Goal: Transaction & Acquisition: Purchase product/service

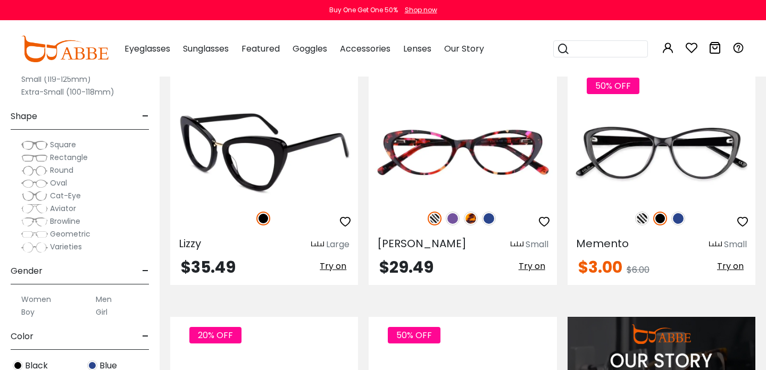
scroll to position [770, 0]
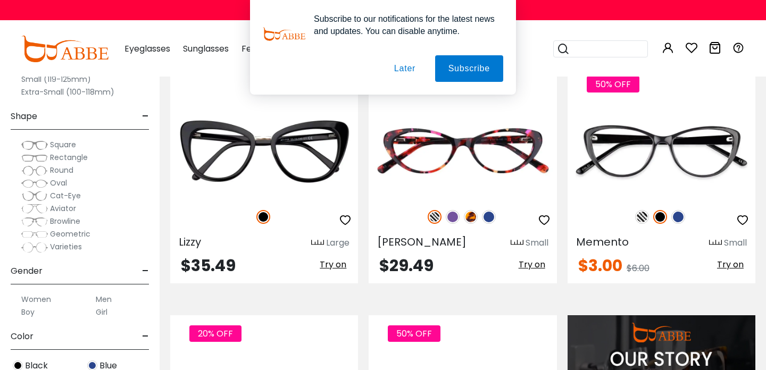
click at [0, 0] on button "Later" at bounding box center [0, 0] width 0 height 0
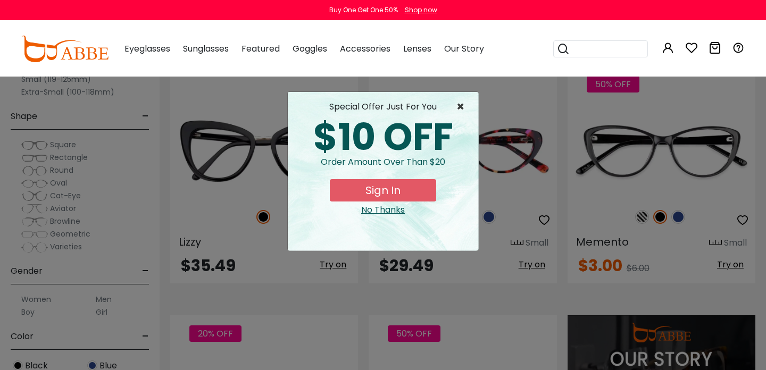
click at [458, 105] on span "×" at bounding box center [462, 106] width 13 height 13
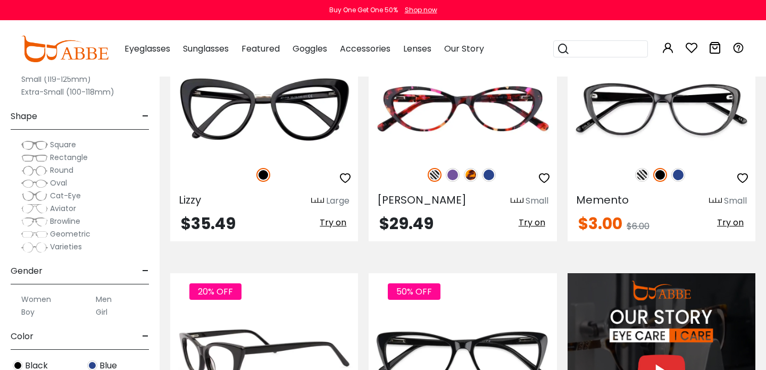
scroll to position [813, 0]
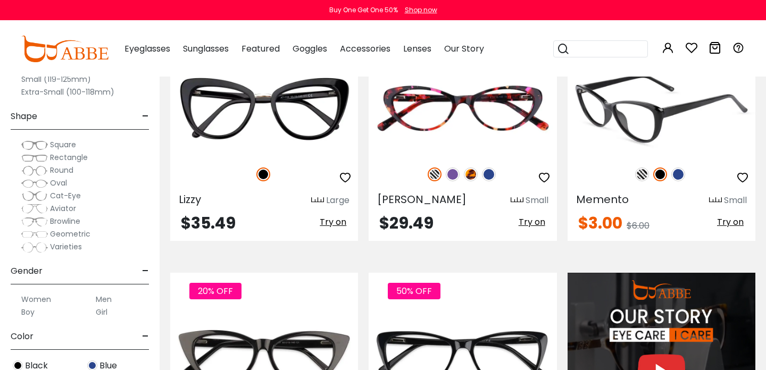
click at [644, 173] on img at bounding box center [642, 174] width 14 height 14
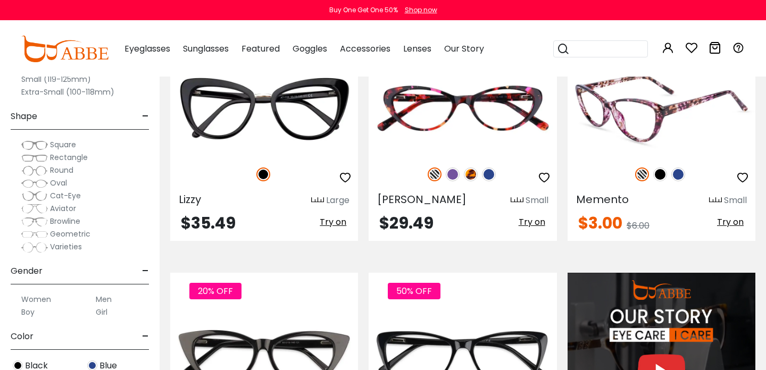
click at [663, 175] on img at bounding box center [660, 174] width 14 height 14
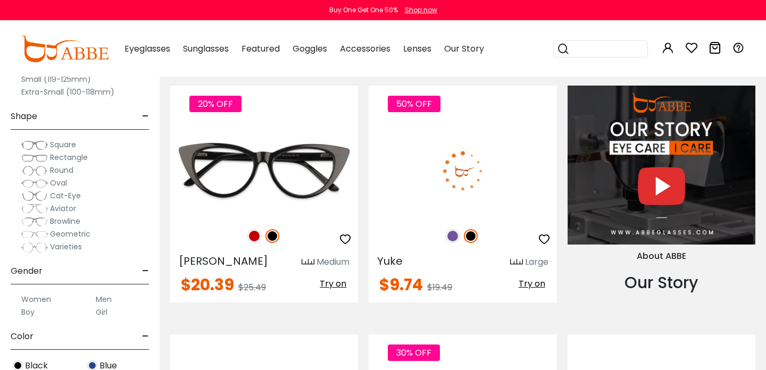
scroll to position [1003, 0]
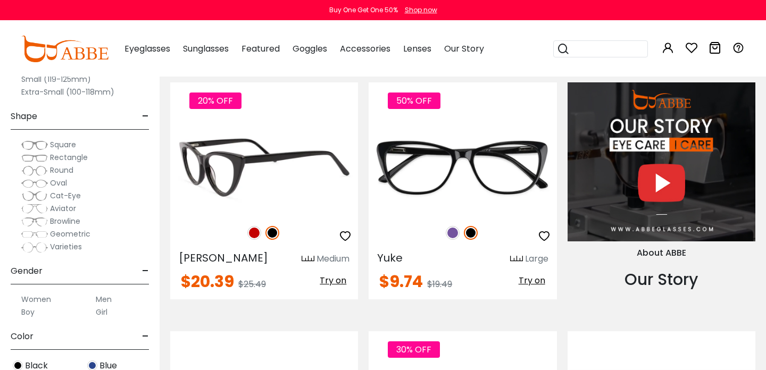
click at [252, 234] on img at bounding box center [254, 233] width 14 height 14
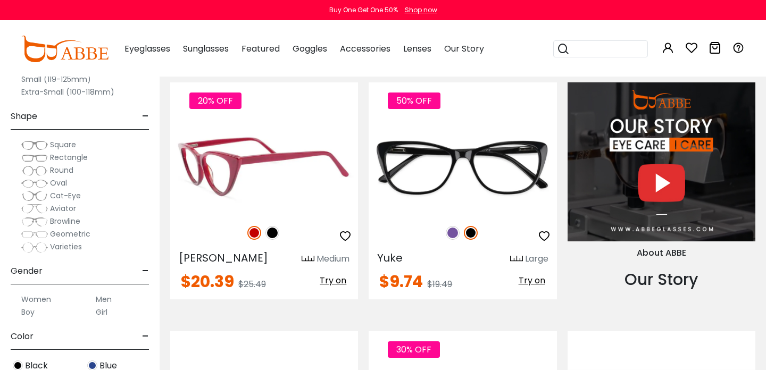
click at [273, 232] on img at bounding box center [272, 233] width 14 height 14
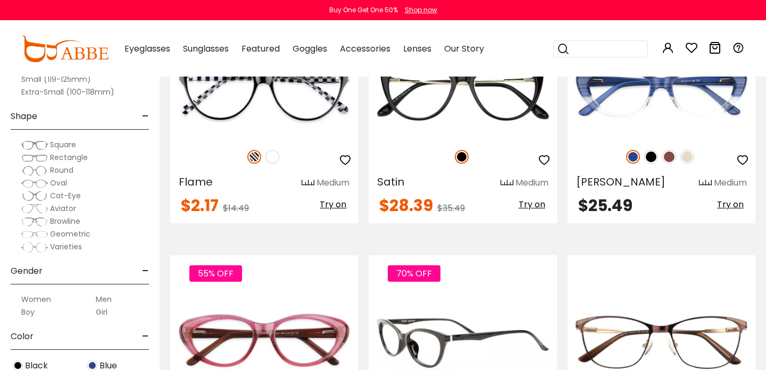
scroll to position [1816, 0]
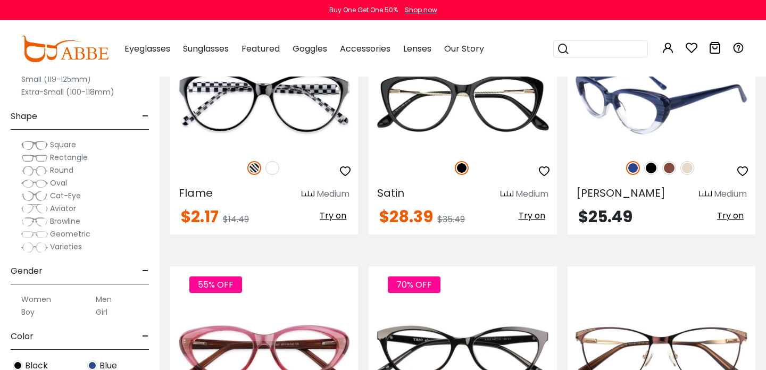
click at [688, 166] on img at bounding box center [687, 168] width 14 height 14
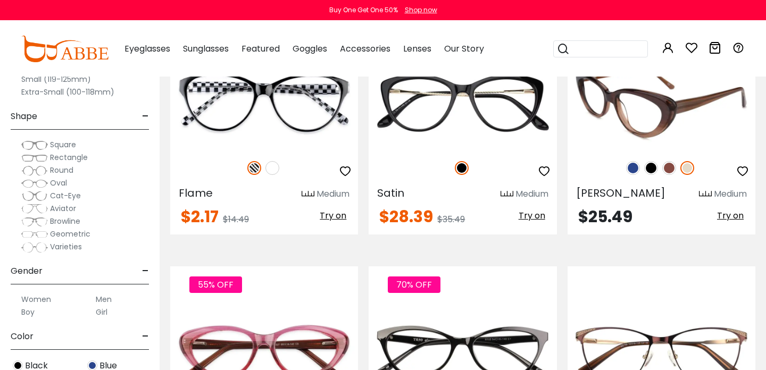
click at [672, 168] on img at bounding box center [669, 168] width 14 height 14
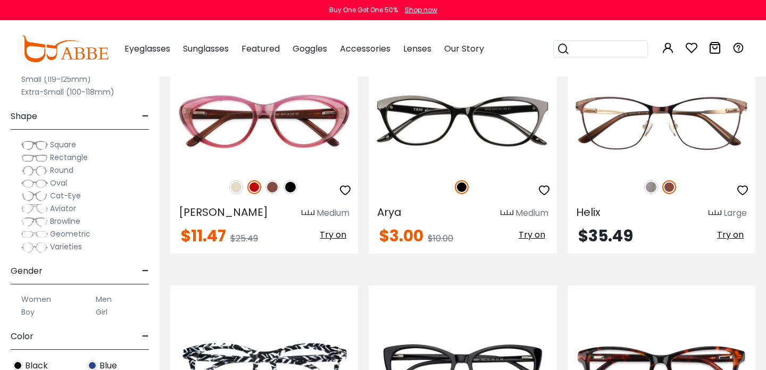
scroll to position [2045, 0]
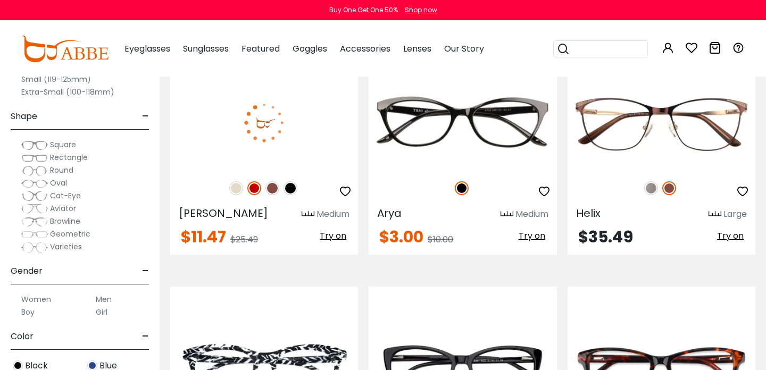
click at [236, 187] on img at bounding box center [236, 188] width 14 height 14
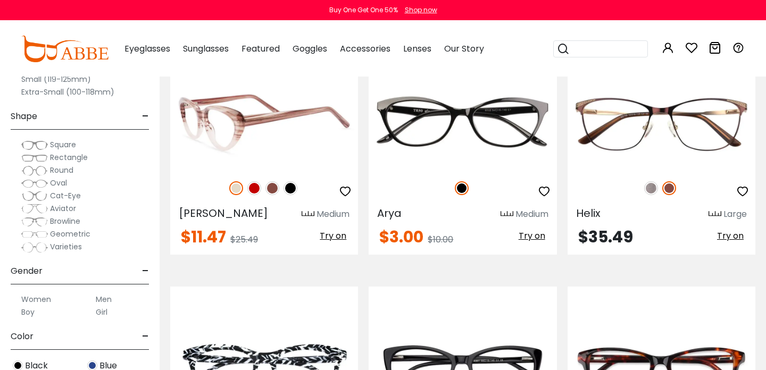
click at [253, 189] on img at bounding box center [254, 188] width 14 height 14
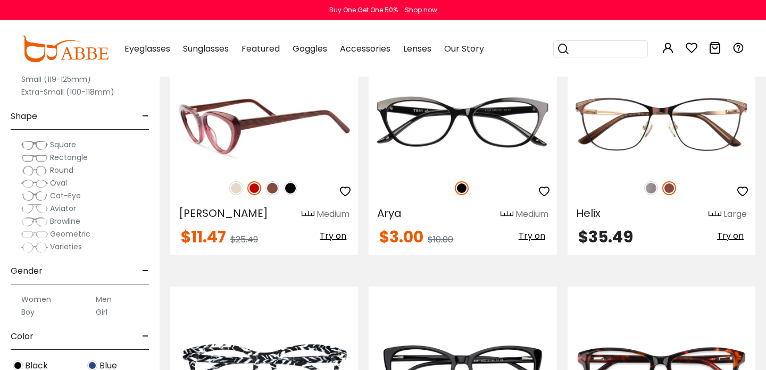
click at [290, 189] on img at bounding box center [290, 188] width 14 height 14
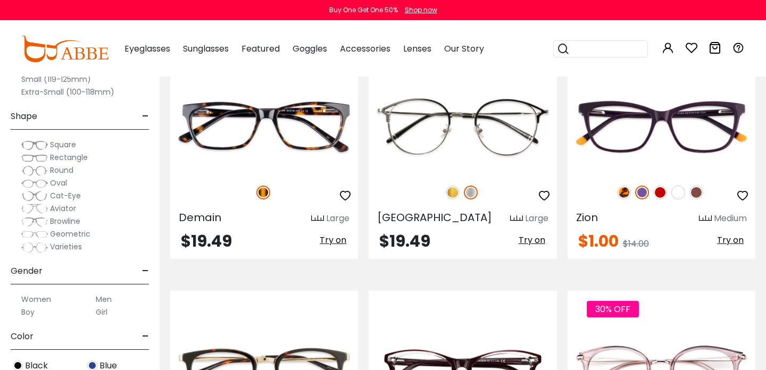
scroll to position [2542, 0]
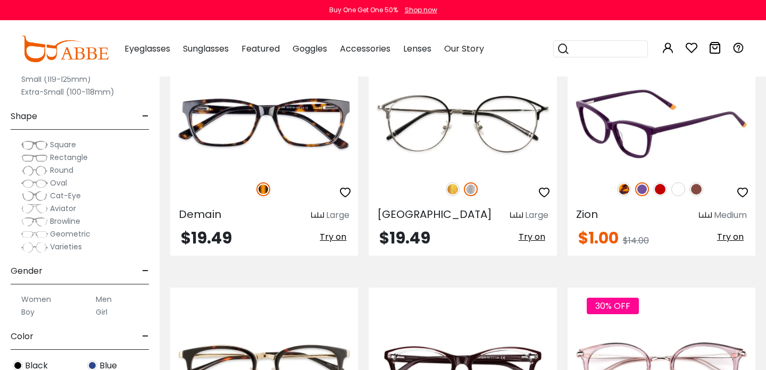
click at [682, 189] on img at bounding box center [678, 189] width 14 height 14
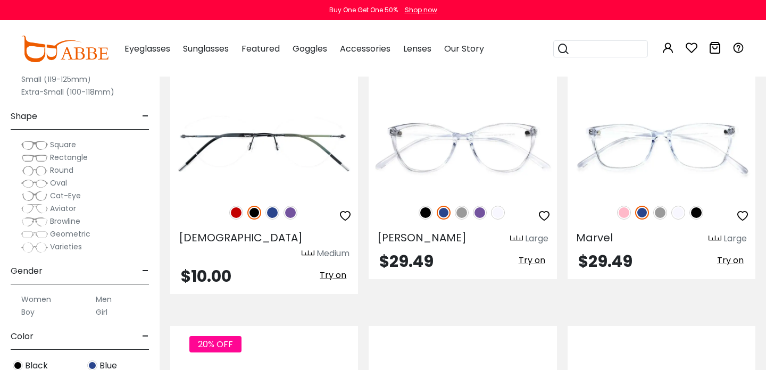
scroll to position [3018, 0]
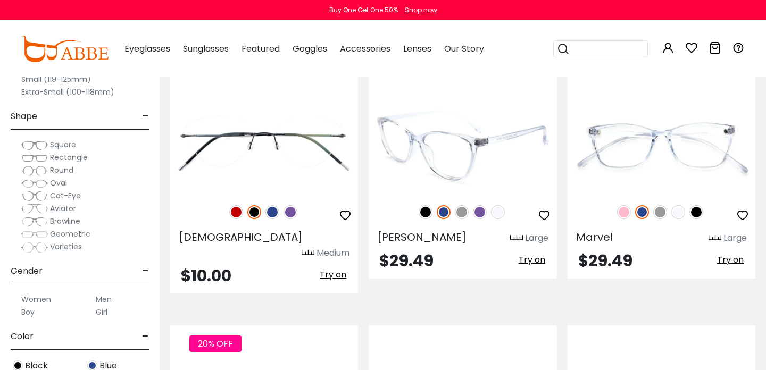
click at [498, 212] on img at bounding box center [498, 212] width 14 height 14
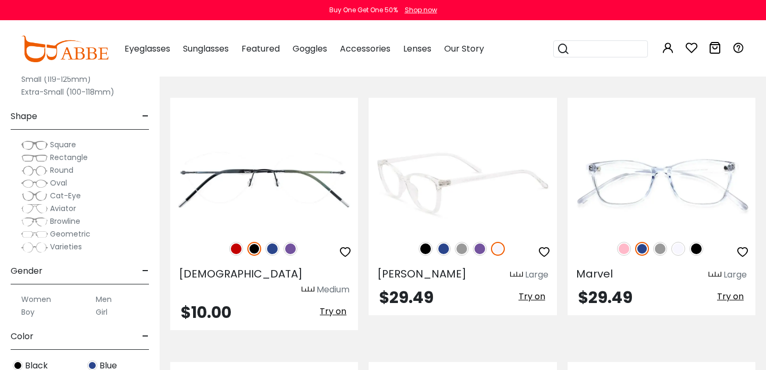
scroll to position [2978, 0]
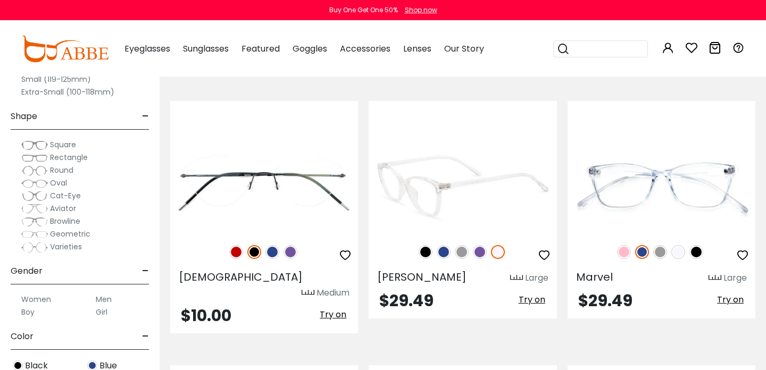
click at [488, 186] on img at bounding box center [462, 186] width 188 height 94
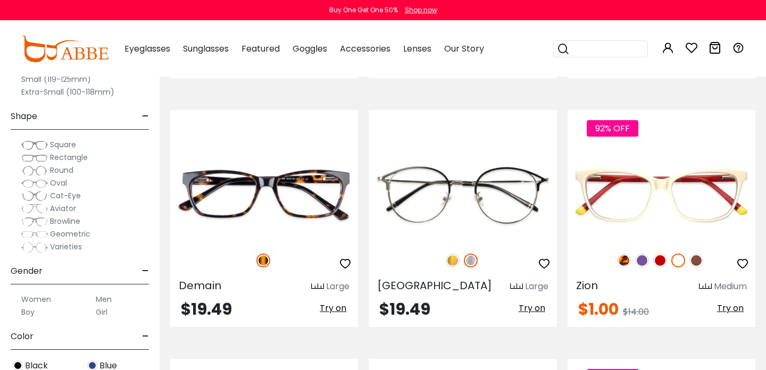
scroll to position [2465, 0]
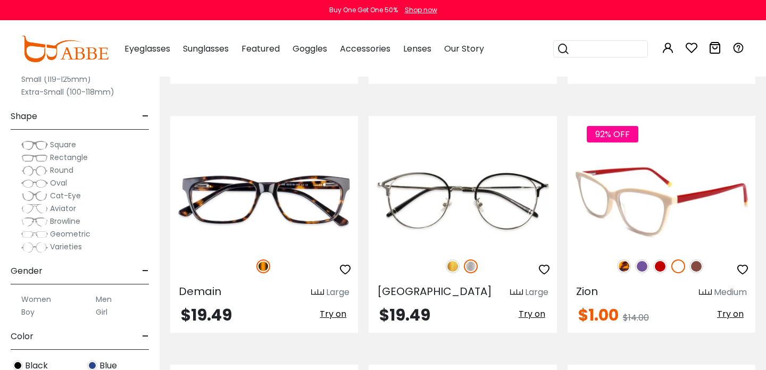
click at [661, 269] on img at bounding box center [660, 266] width 14 height 14
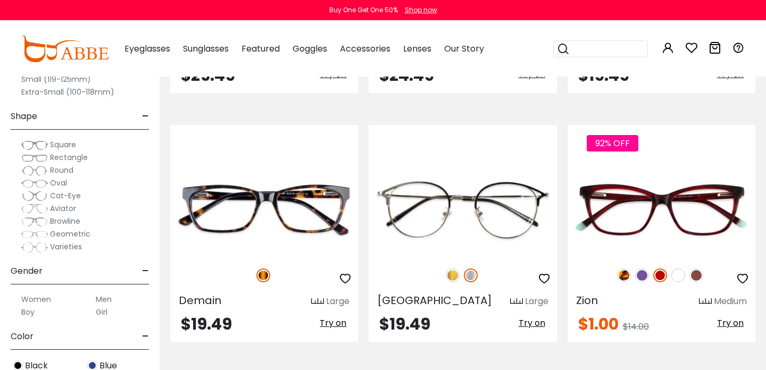
scroll to position [2453, 0]
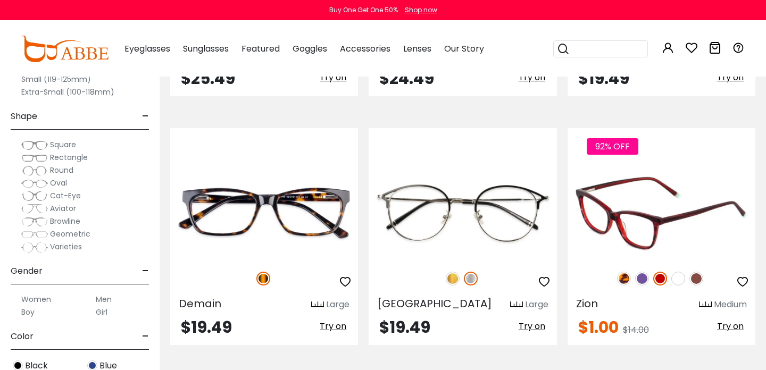
click at [644, 279] on img at bounding box center [642, 279] width 14 height 14
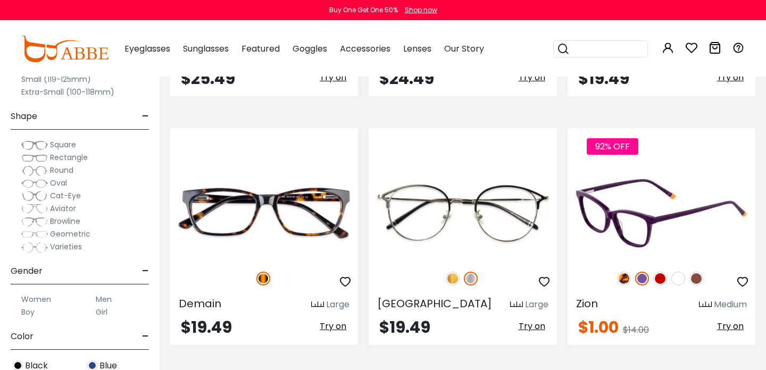
click at [698, 280] on img at bounding box center [696, 279] width 14 height 14
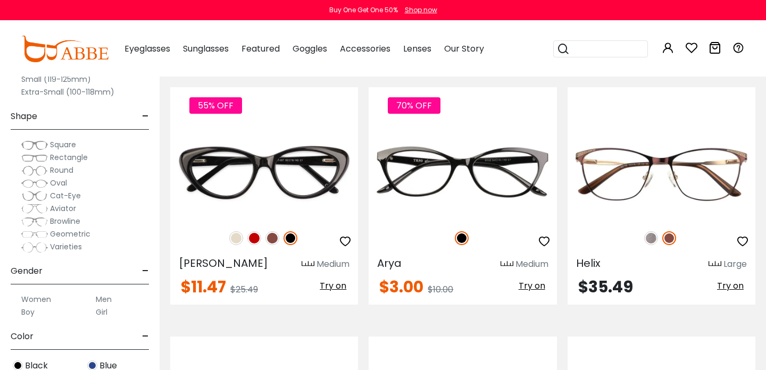
scroll to position [1987, 0]
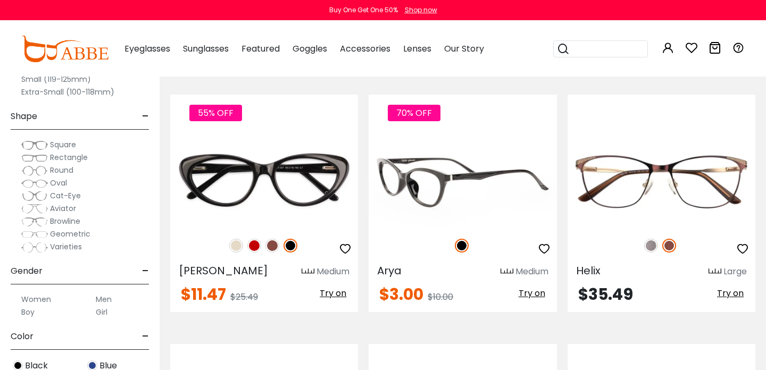
click at [440, 190] on img at bounding box center [462, 180] width 188 height 94
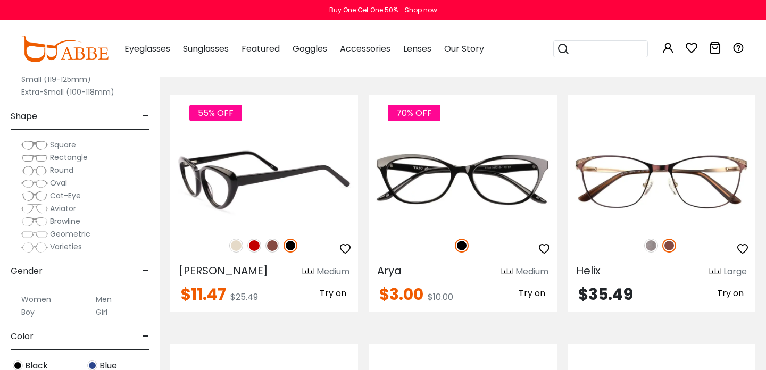
click at [254, 244] on img at bounding box center [254, 246] width 14 height 14
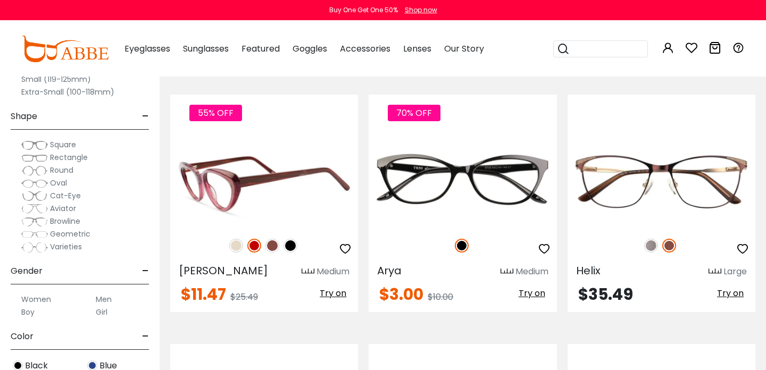
click at [239, 244] on img at bounding box center [236, 246] width 14 height 14
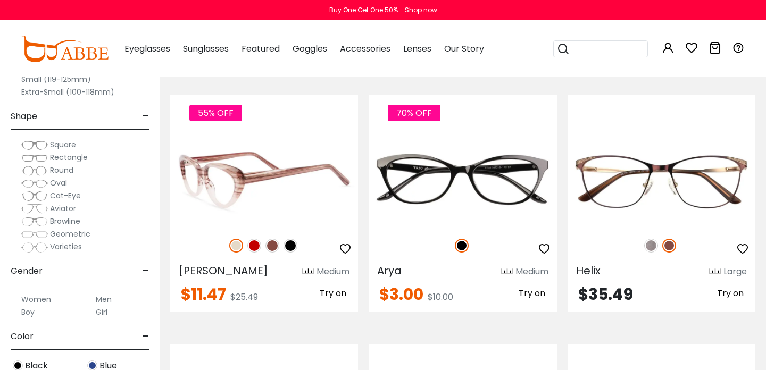
click at [275, 244] on img at bounding box center [272, 246] width 14 height 14
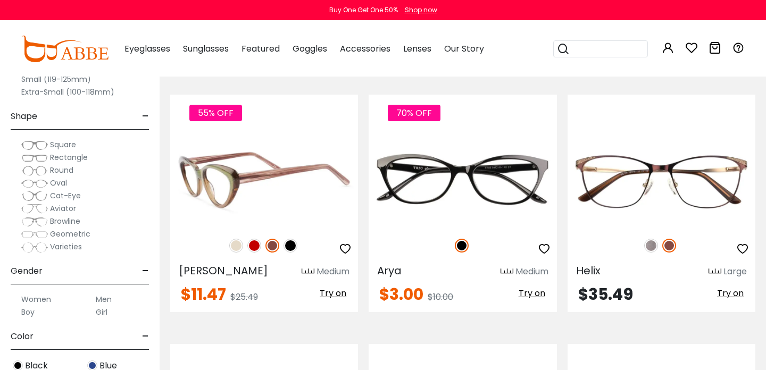
click at [292, 247] on img at bounding box center [290, 246] width 14 height 14
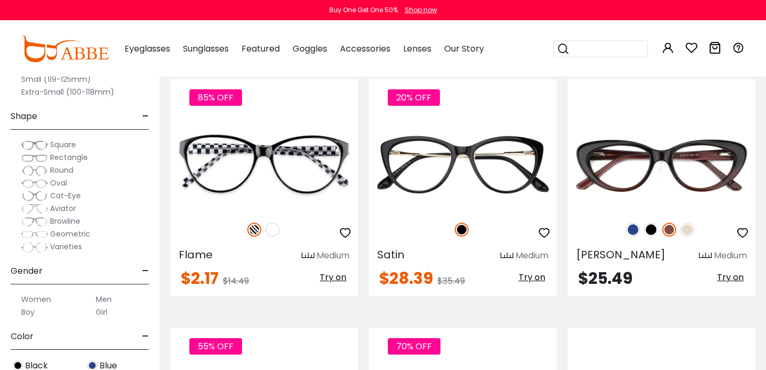
scroll to position [1753, 0]
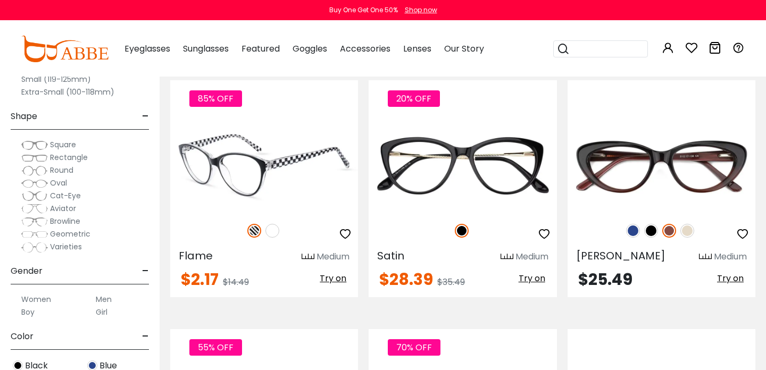
click at [273, 229] on img at bounding box center [272, 231] width 14 height 14
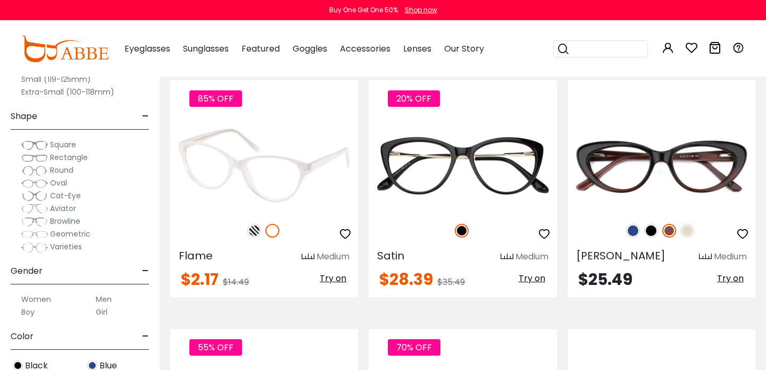
click at [274, 182] on img at bounding box center [264, 166] width 188 height 94
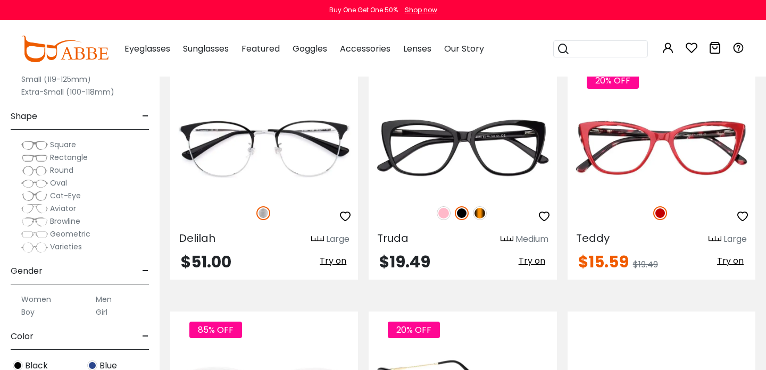
scroll to position [1507, 0]
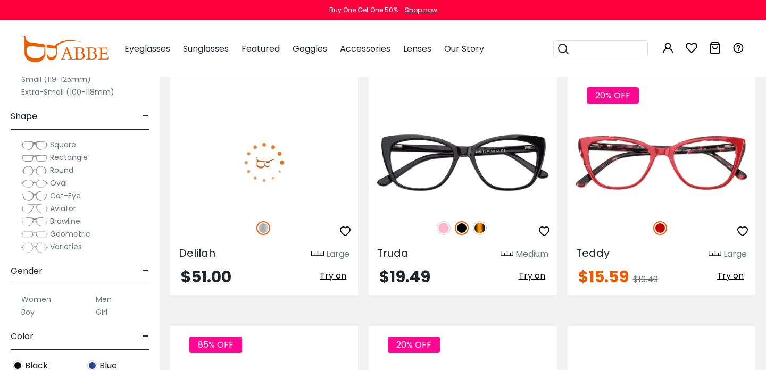
click at [307, 184] on img at bounding box center [264, 162] width 188 height 94
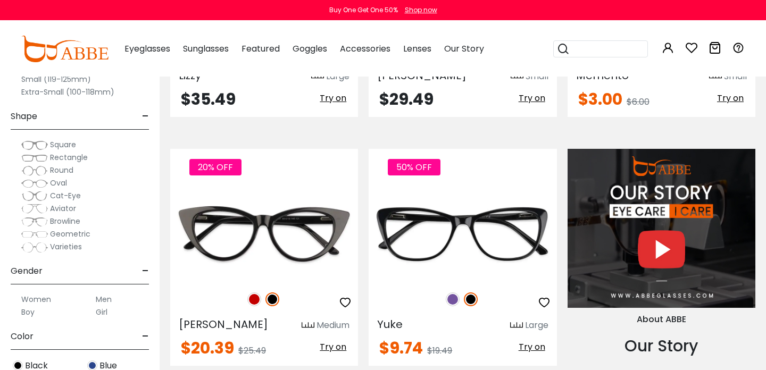
scroll to position [934, 0]
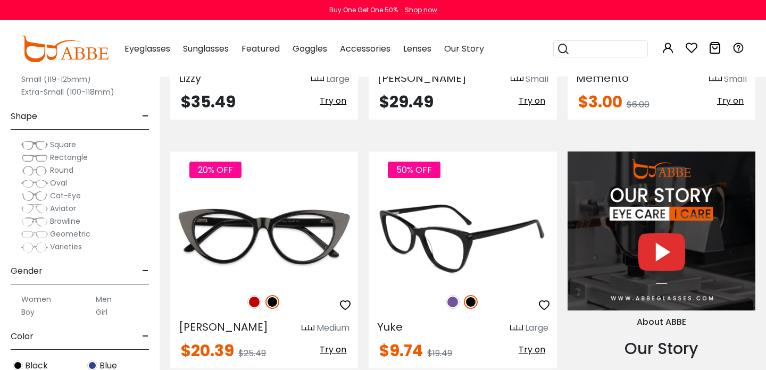
click at [451, 303] on img at bounding box center [453, 302] width 14 height 14
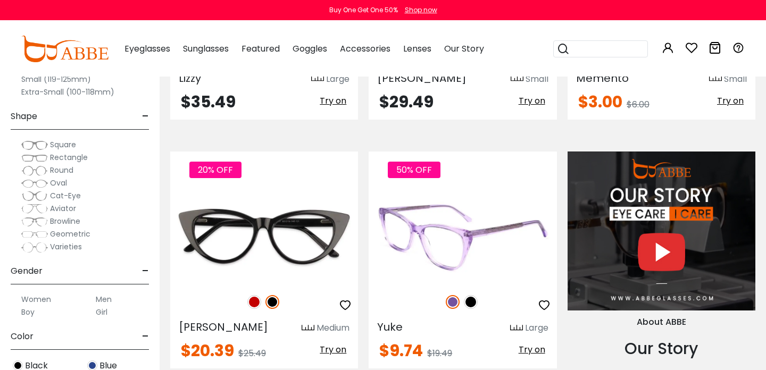
click at [474, 304] on img at bounding box center [471, 302] width 14 height 14
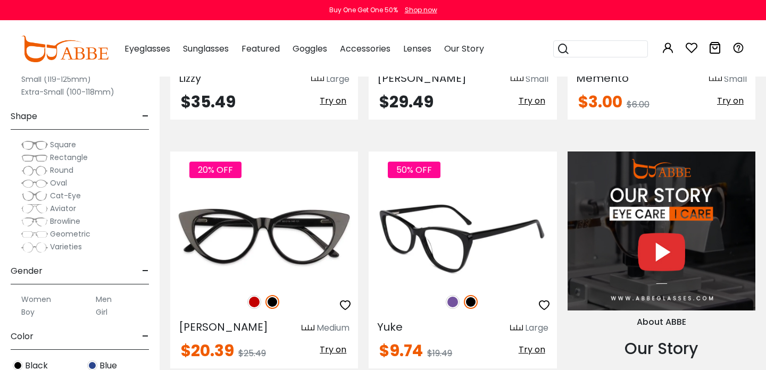
click at [451, 260] on img at bounding box center [462, 237] width 188 height 94
click at [533, 353] on span "Try on" at bounding box center [531, 349] width 27 height 12
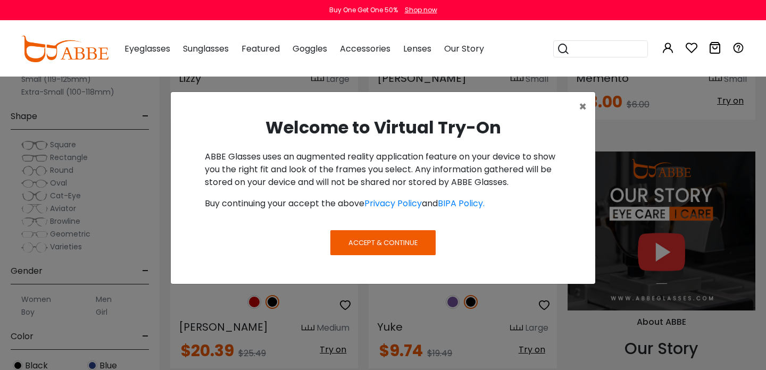
click at [398, 238] on span "Accept & Continue" at bounding box center [382, 243] width 69 height 10
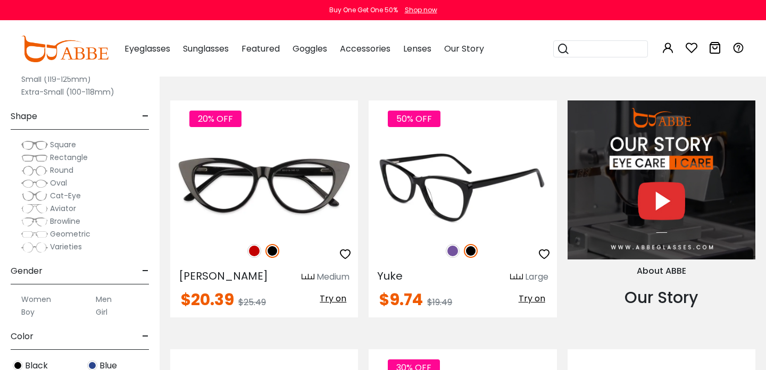
scroll to position [982, 0]
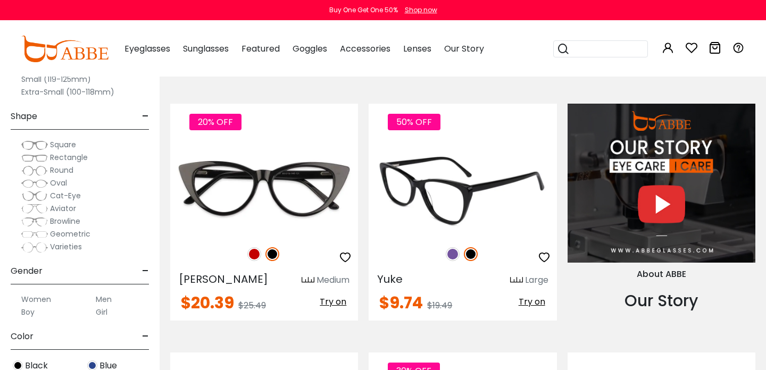
click at [534, 304] on span "Try on" at bounding box center [531, 302] width 27 height 12
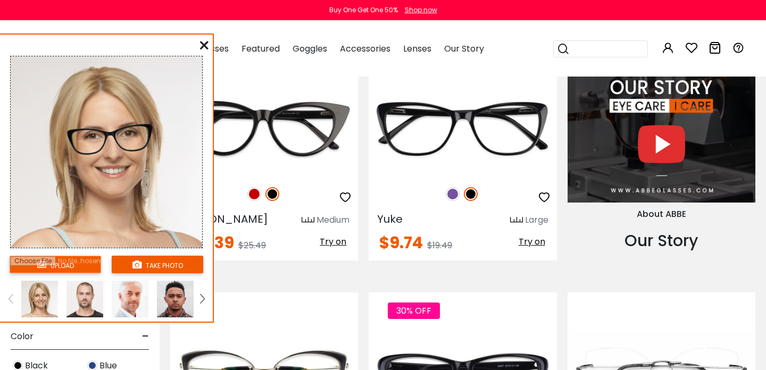
scroll to position [1043, 0]
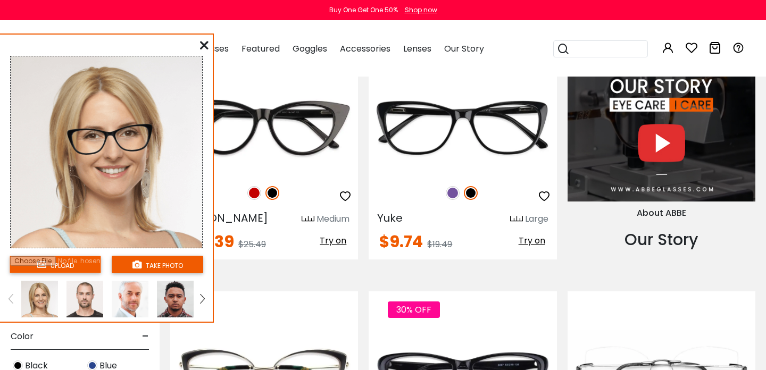
click at [67, 267] on input "file" at bounding box center [55, 265] width 91 height 18
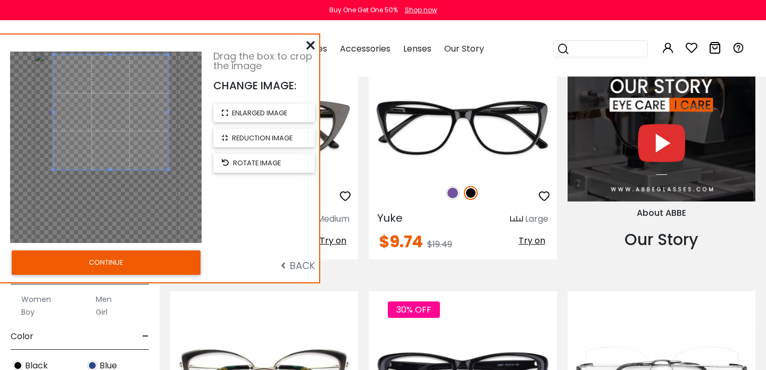
drag, startPoint x: 134, startPoint y: 146, endPoint x: 139, endPoint y: 111, distance: 35.4
click at [139, 111] on span at bounding box center [110, 112] width 115 height 115
click at [133, 263] on button "CONTINUE" at bounding box center [106, 262] width 189 height 24
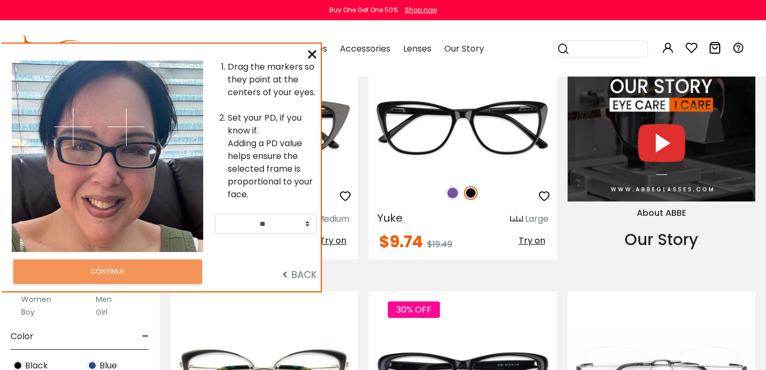
drag, startPoint x: 98, startPoint y: 160, endPoint x: 99, endPoint y: 169, distance: 9.6
click at [99, 169] on div at bounding box center [60, 156] width 96 height 191
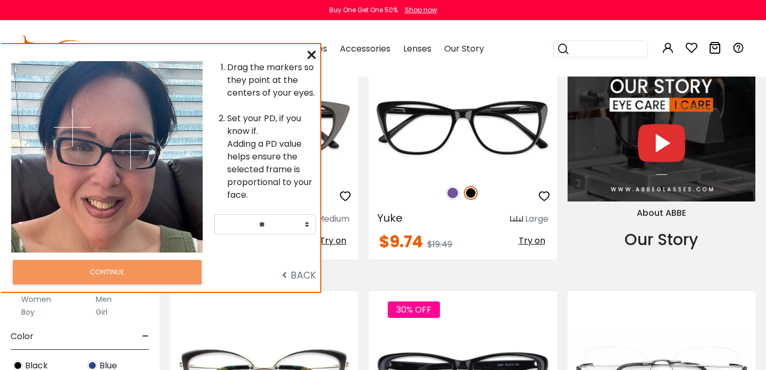
drag, startPoint x: 124, startPoint y: 125, endPoint x: 130, endPoint y: 150, distance: 25.7
click at [130, 150] on img at bounding box center [130, 150] width 37 height 37
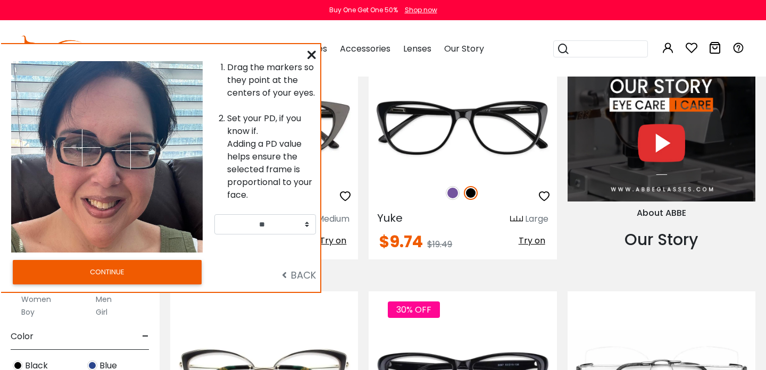
drag, startPoint x: 71, startPoint y: 125, endPoint x: 82, endPoint y: 147, distance: 24.7
click at [82, 147] on img at bounding box center [81, 147] width 37 height 37
click at [119, 266] on button "CONTINUE" at bounding box center [107, 272] width 189 height 24
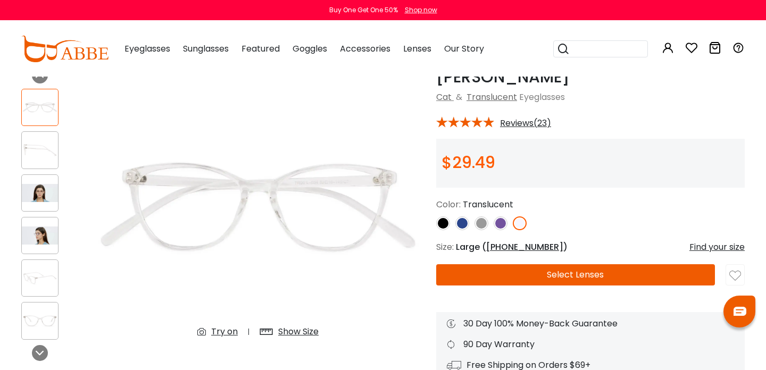
scroll to position [54, 0]
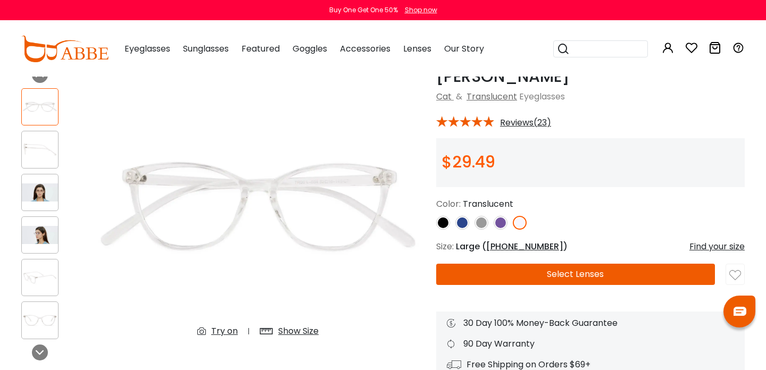
click at [478, 222] on img at bounding box center [481, 223] width 14 height 14
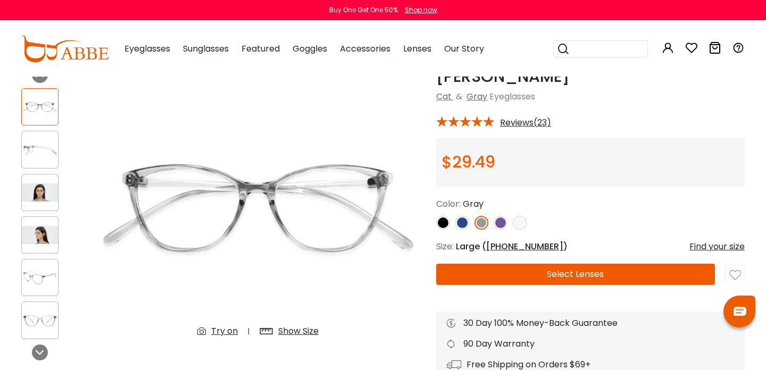
click at [462, 220] on img at bounding box center [462, 223] width 14 height 14
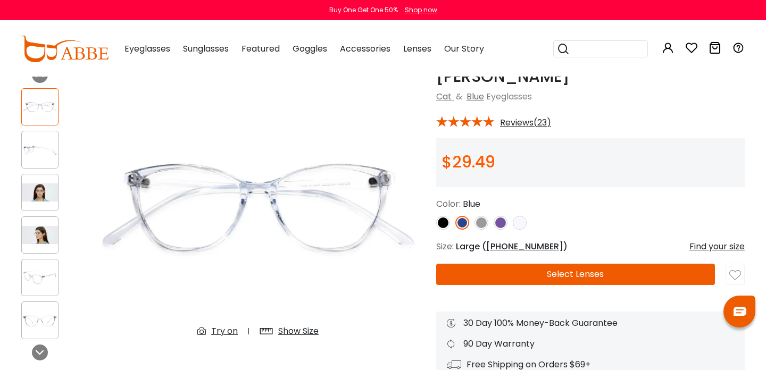
click at [444, 222] on img at bounding box center [443, 223] width 14 height 14
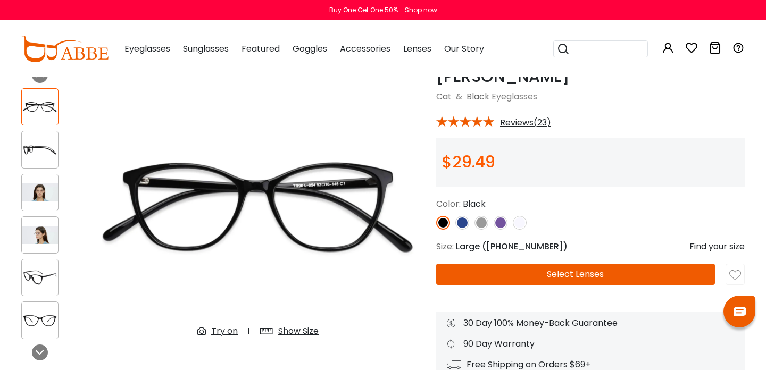
click at [524, 223] on img at bounding box center [520, 223] width 14 height 14
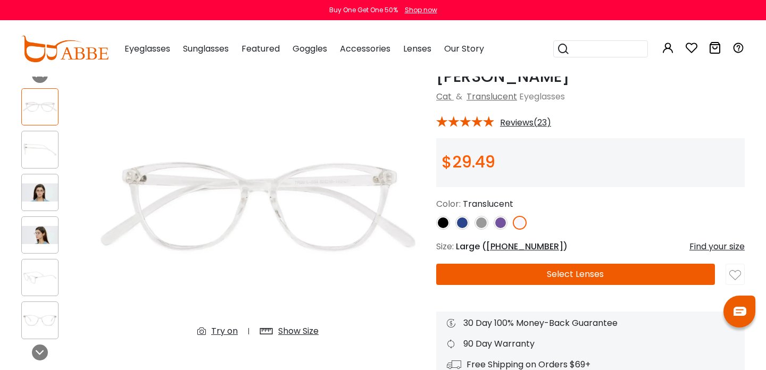
click at [500, 222] on img at bounding box center [500, 223] width 14 height 14
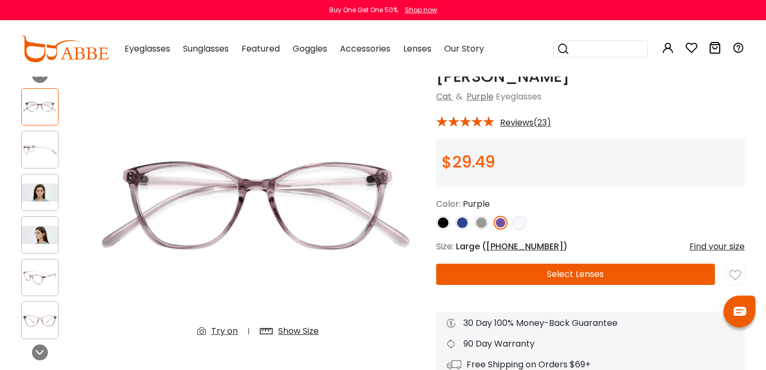
click at [445, 223] on img at bounding box center [443, 223] width 14 height 14
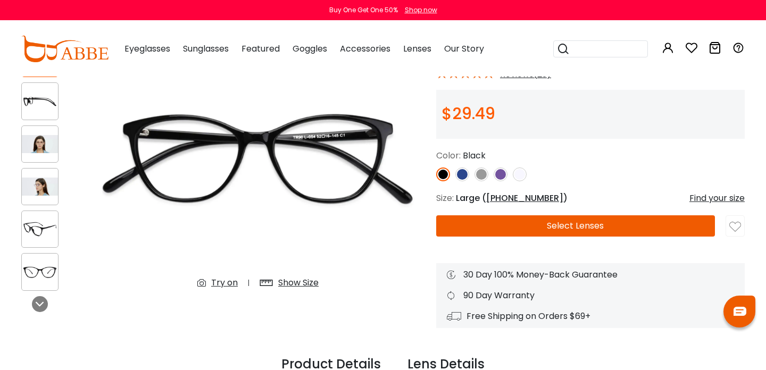
scroll to position [86, 0]
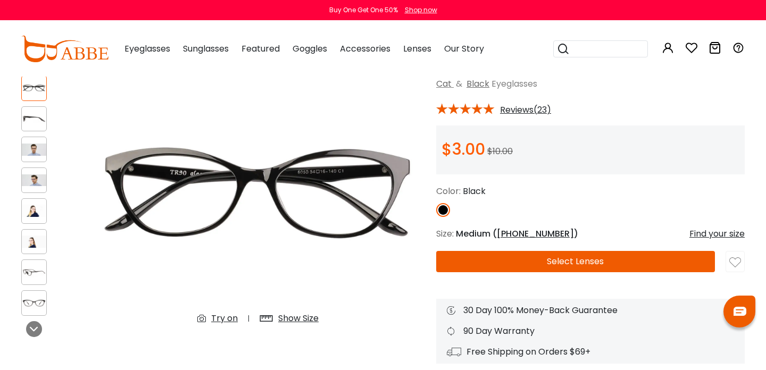
scroll to position [73, 0]
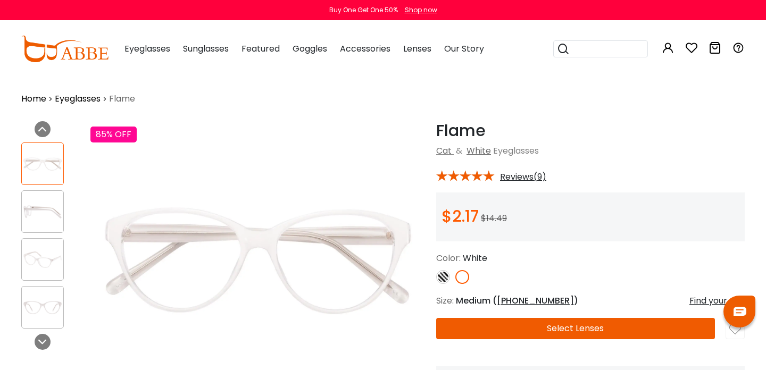
click at [598, 262] on div "Color: White" at bounding box center [590, 258] width 308 height 13
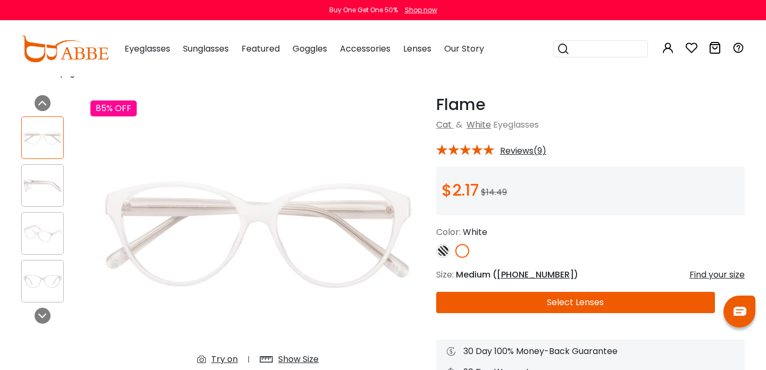
scroll to position [28, 0]
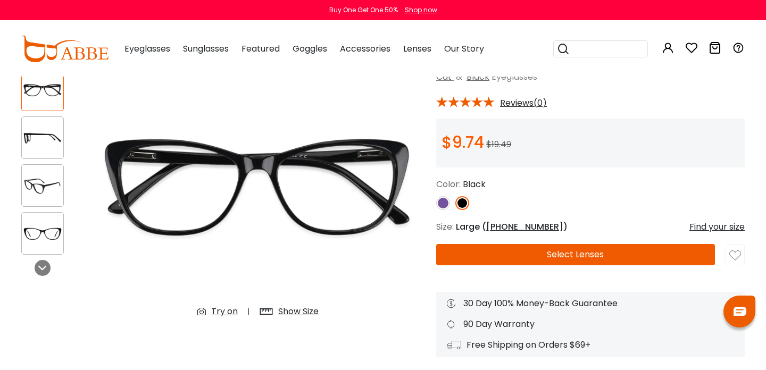
scroll to position [86, 0]
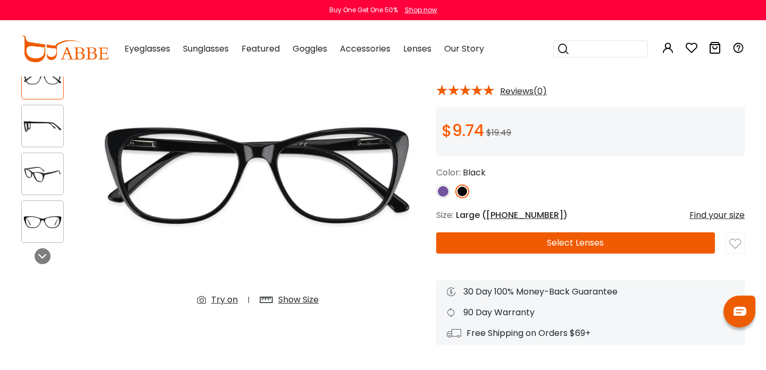
click at [298, 302] on div "Show Size" at bounding box center [298, 299] width 40 height 13
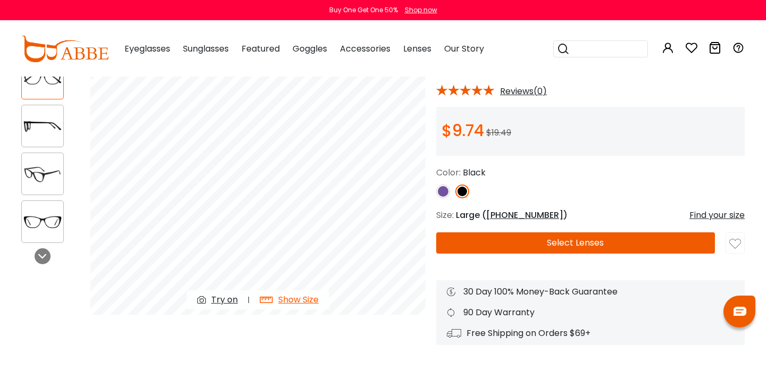
click at [41, 127] on img at bounding box center [42, 126] width 41 height 21
click at [39, 169] on img at bounding box center [42, 174] width 41 height 21
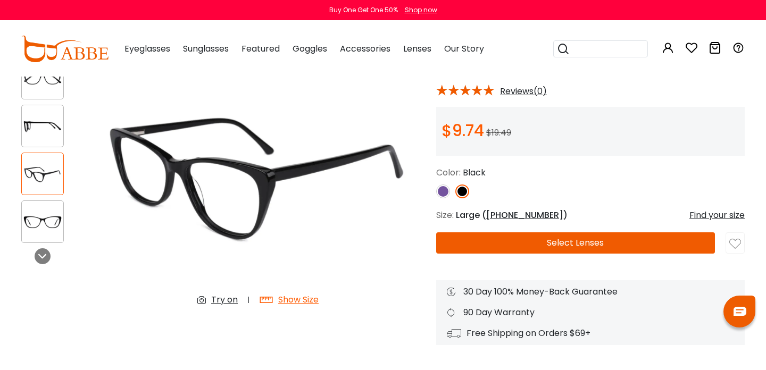
click at [48, 222] on img at bounding box center [42, 222] width 41 height 21
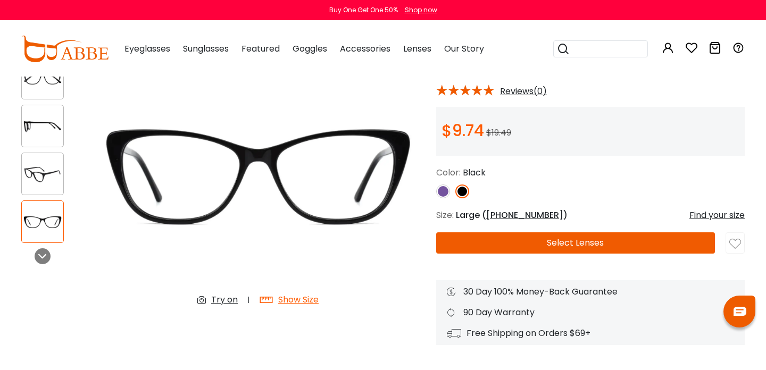
click at [40, 87] on img at bounding box center [42, 78] width 41 height 21
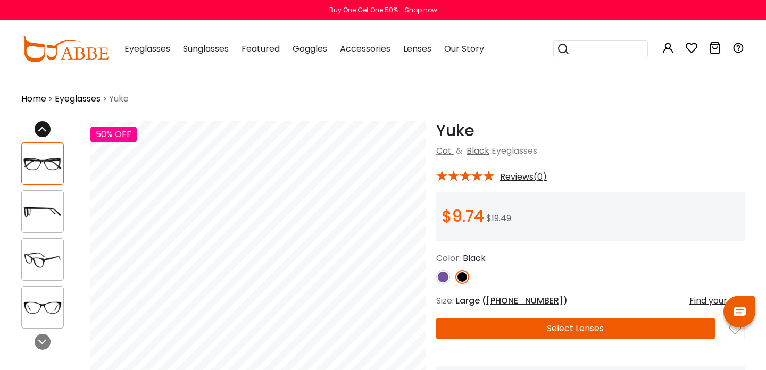
scroll to position [0, 0]
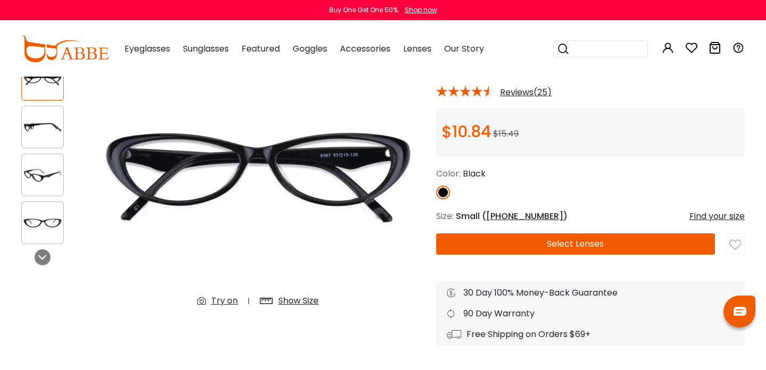
scroll to position [89, 0]
